Goal: Task Accomplishment & Management: Manage account settings

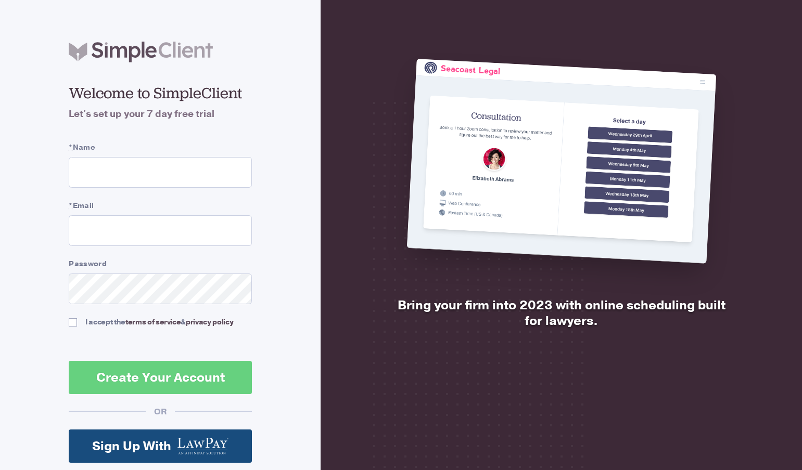
scroll to position [76, 0]
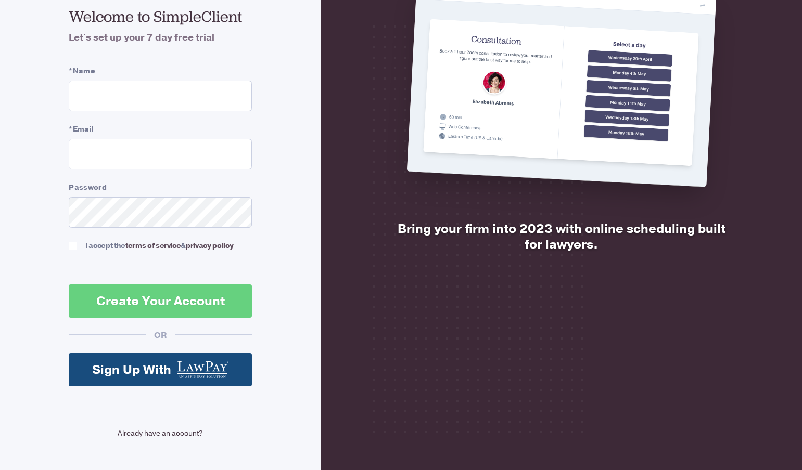
click at [140, 432] on link "Already have an account?" at bounding box center [160, 433] width 183 height 11
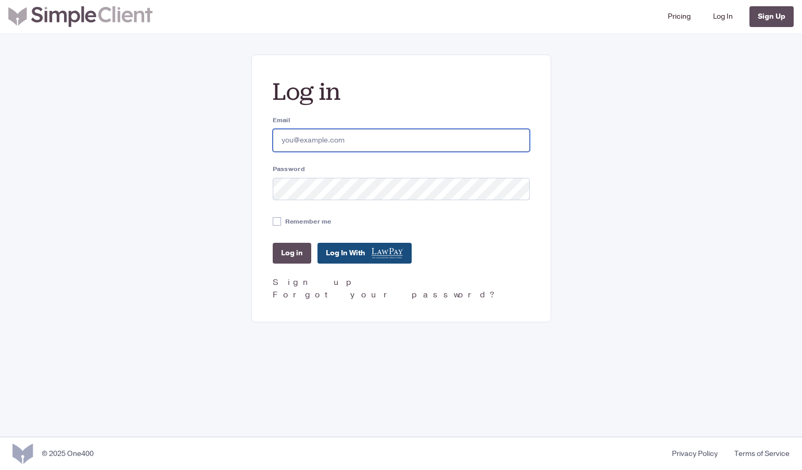
type input "[EMAIL_ADDRESS][DOMAIN_NAME]"
click at [295, 265] on div "Log in Email fmartinez@gastelumlaw.com Password Remember me Log in Log In With …" at bounding box center [401, 189] width 300 height 268
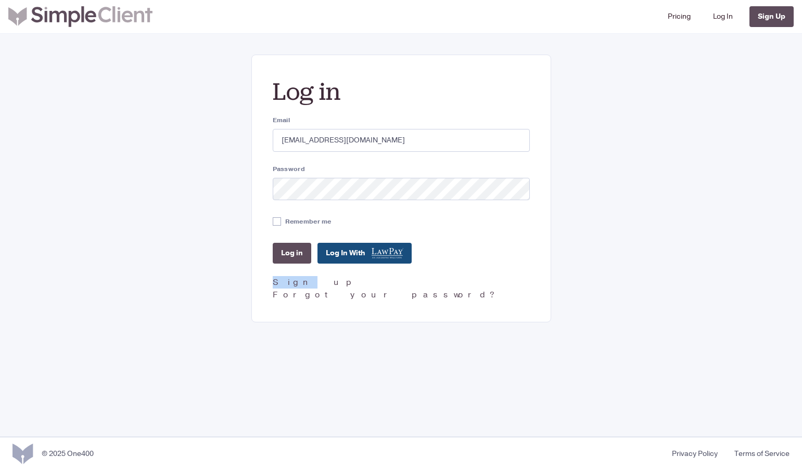
click at [295, 265] on div "Log in Email fmartinez@gastelumlaw.com Password Remember me Log in Log In With …" at bounding box center [401, 189] width 300 height 268
click at [288, 251] on input "Log in" at bounding box center [292, 253] width 39 height 21
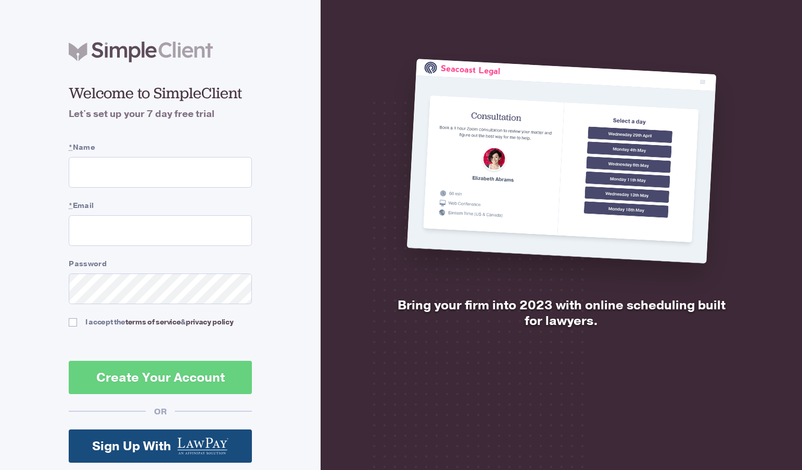
scroll to position [76, 0]
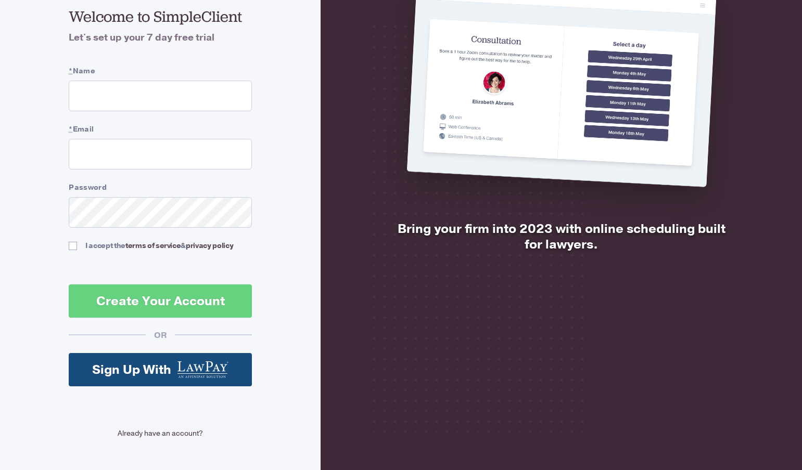
click at [146, 435] on link "Already have an account?" at bounding box center [160, 433] width 183 height 11
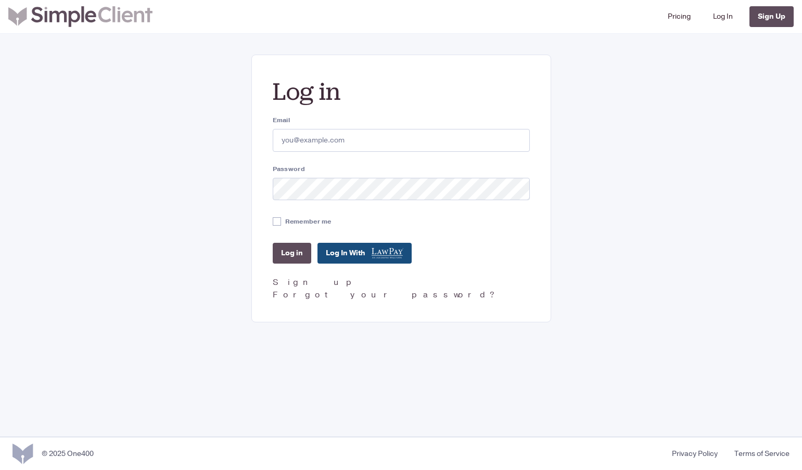
click at [303, 175] on div "Password" at bounding box center [401, 182] width 257 height 36
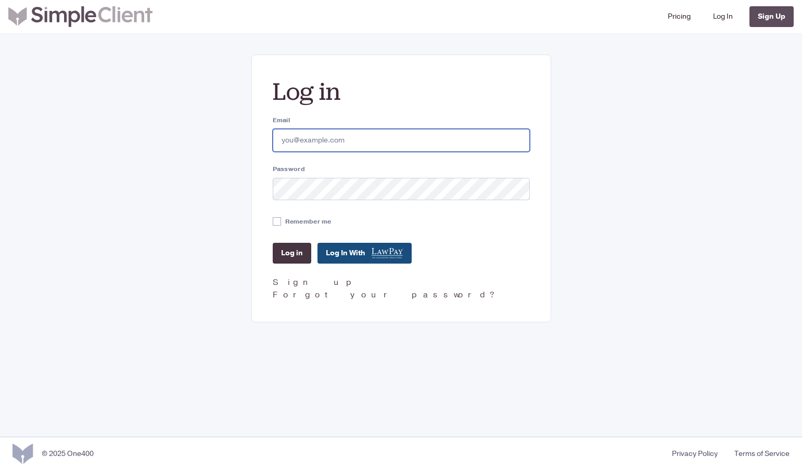
type input "[EMAIL_ADDRESS][DOMAIN_NAME]"
click at [273, 243] on input "Log in" at bounding box center [292, 253] width 39 height 21
